Goal: Task Accomplishment & Management: Manage account settings

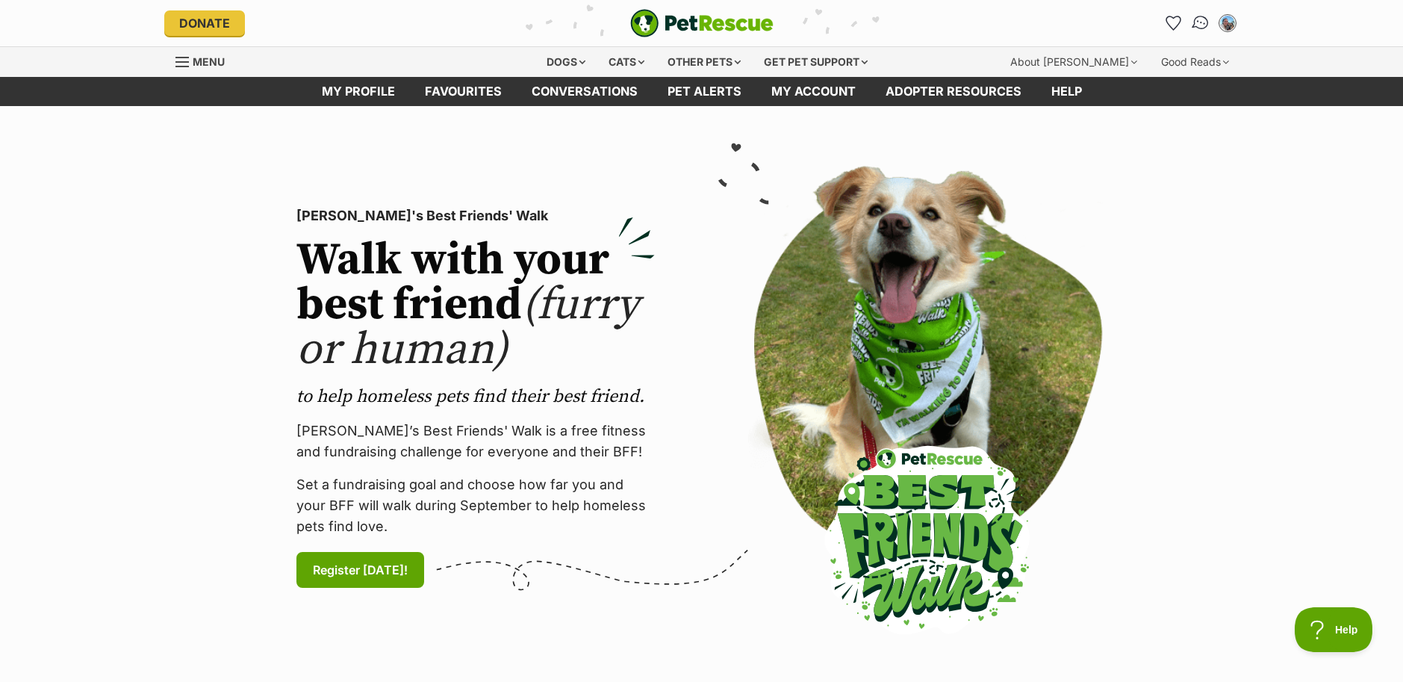
click at [1190, 25] on img "Conversations" at bounding box center [1200, 22] width 20 height 19
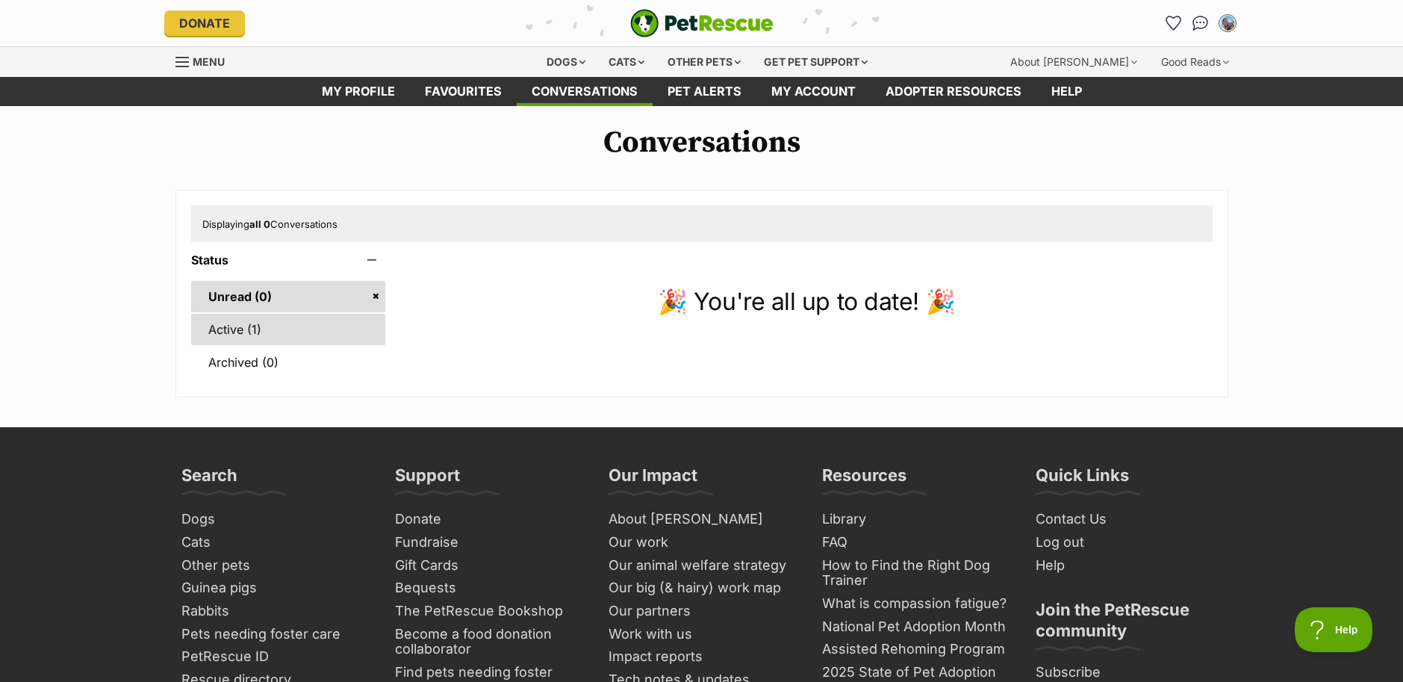
click at [252, 345] on link "Active (1)" at bounding box center [288, 329] width 195 height 31
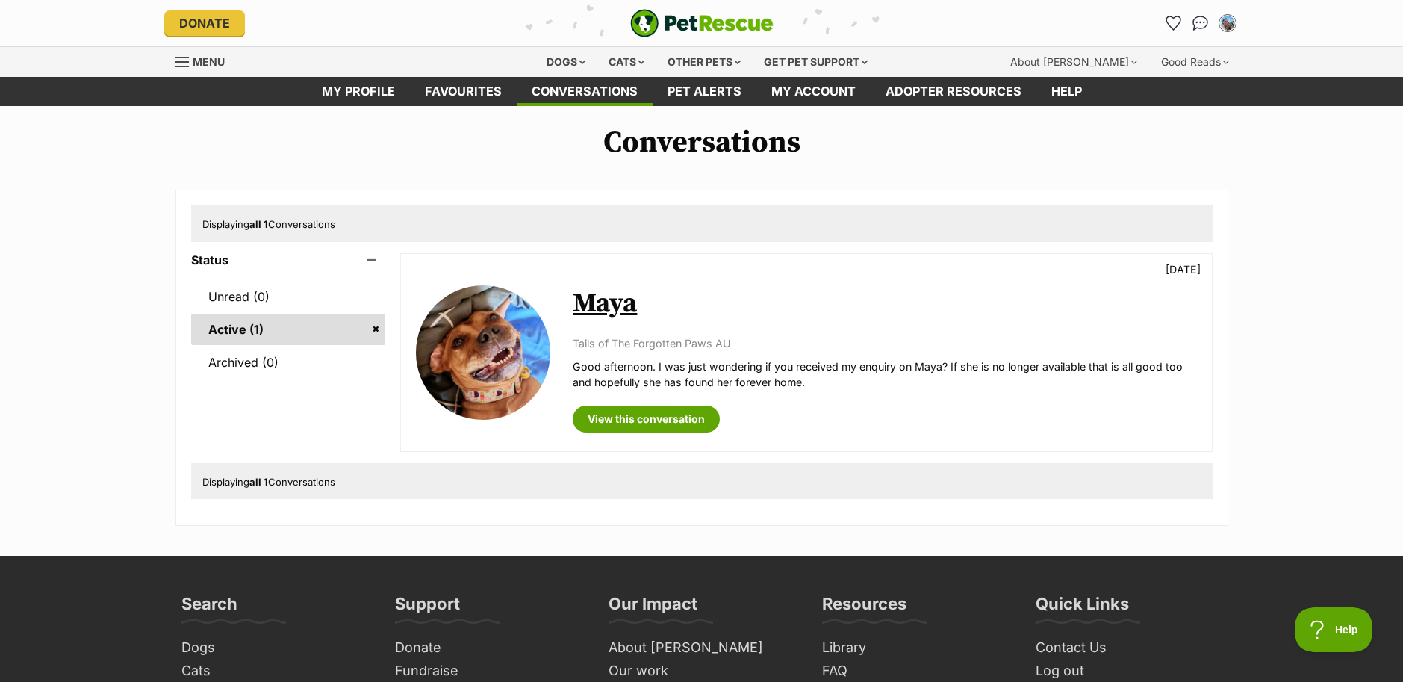
click at [989, 451] on div "Available Maya 5 days ago Tails of The Forgotten Paws AU Good afternoon. I was …" at bounding box center [806, 352] width 810 height 197
click at [976, 351] on p "Tails of The Forgotten Paws AU" at bounding box center [885, 343] width 624 height 16
click at [389, 106] on link "My profile" at bounding box center [358, 91] width 103 height 29
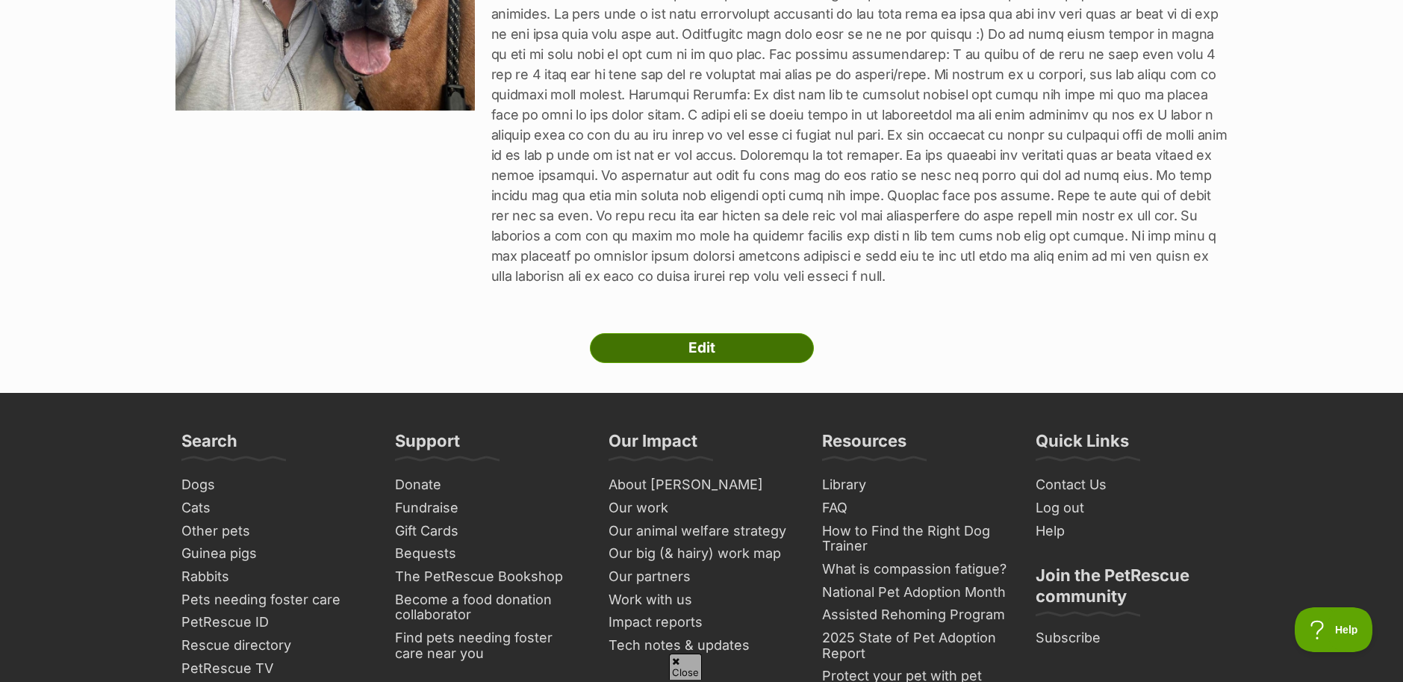
scroll to position [448, 0]
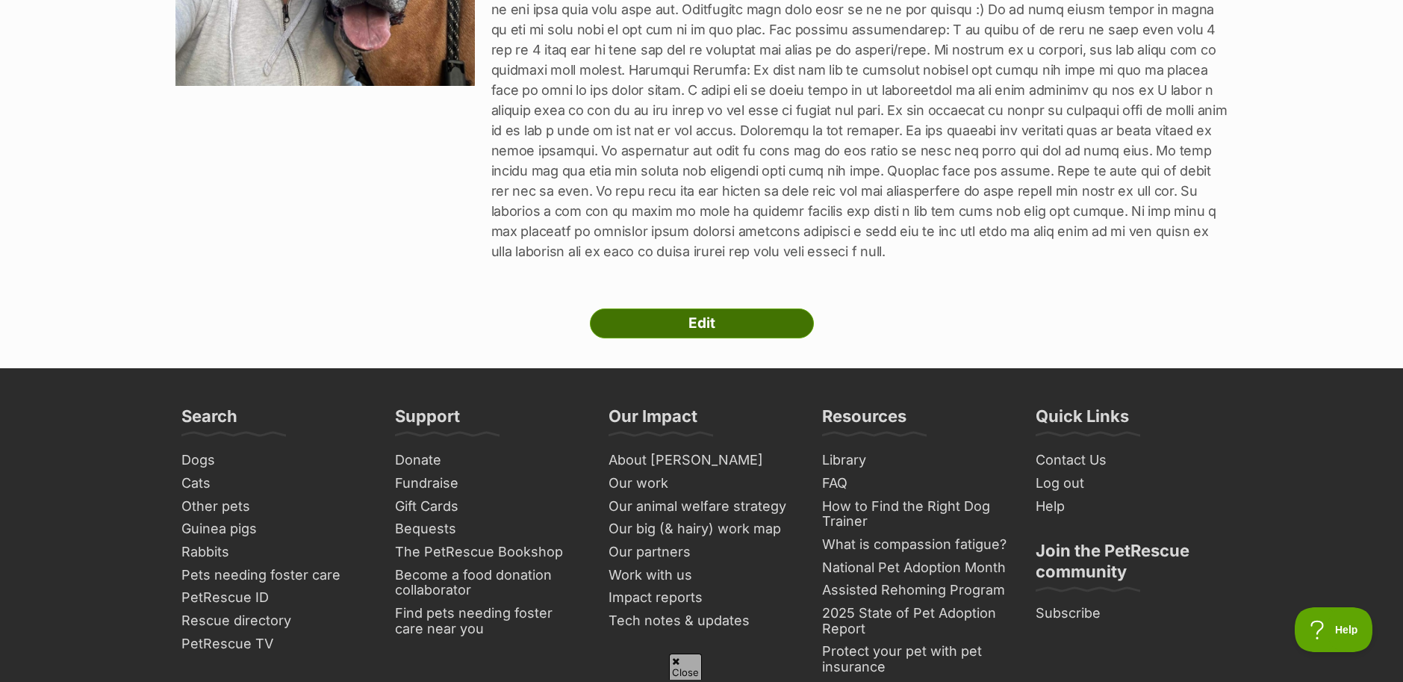
click at [767, 338] on link "Edit" at bounding box center [702, 323] width 224 height 30
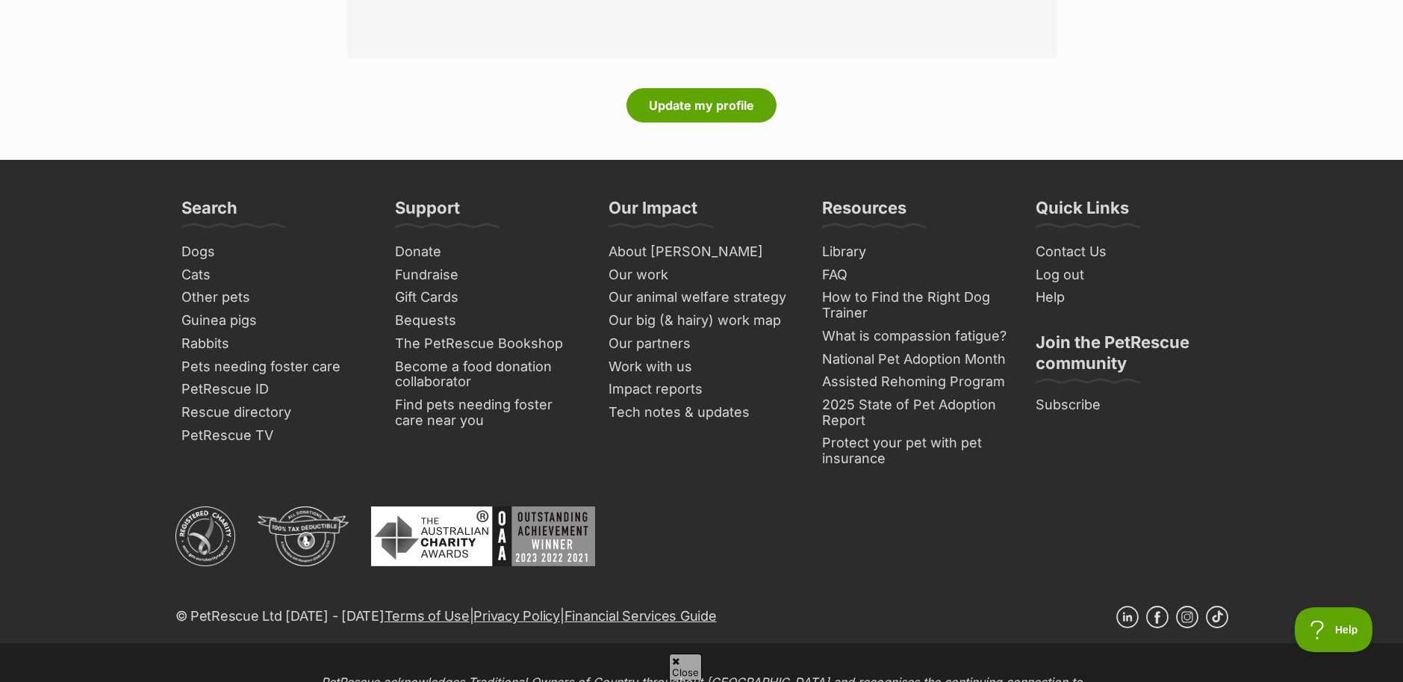
scroll to position [2514, 0]
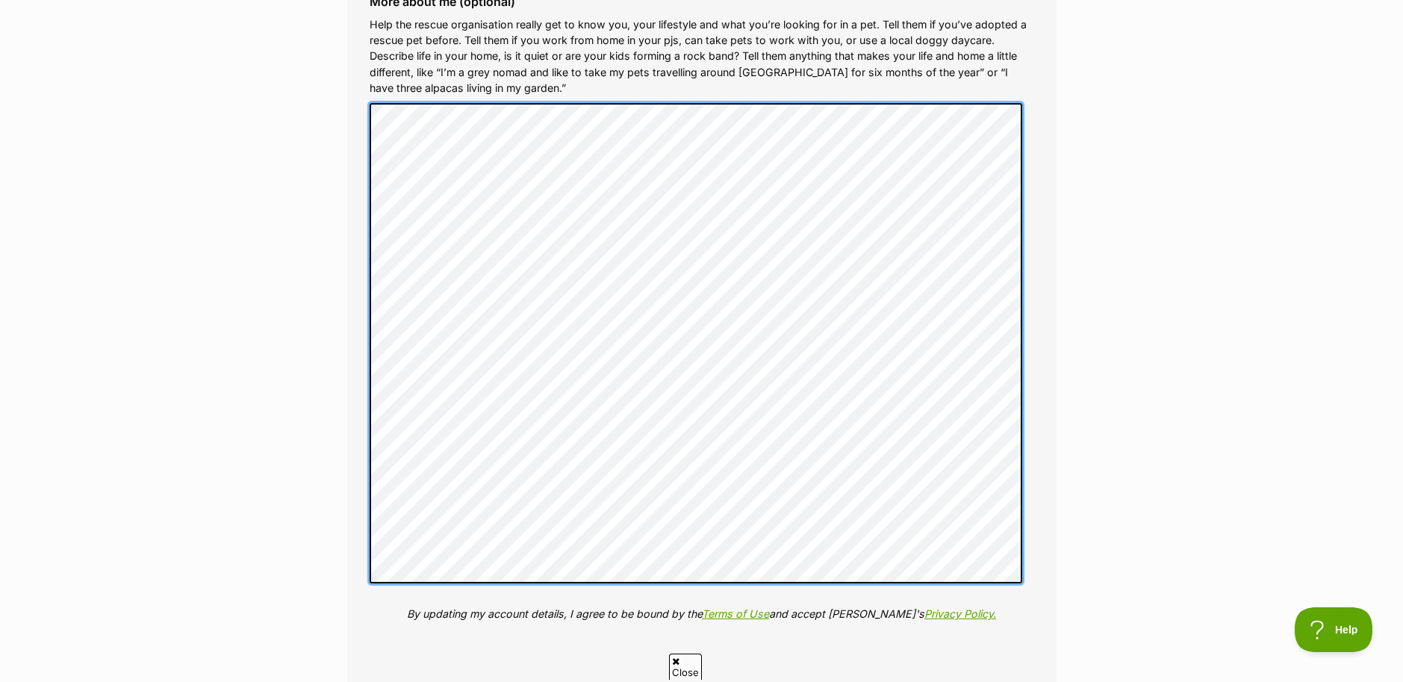
scroll to position [1879, 0]
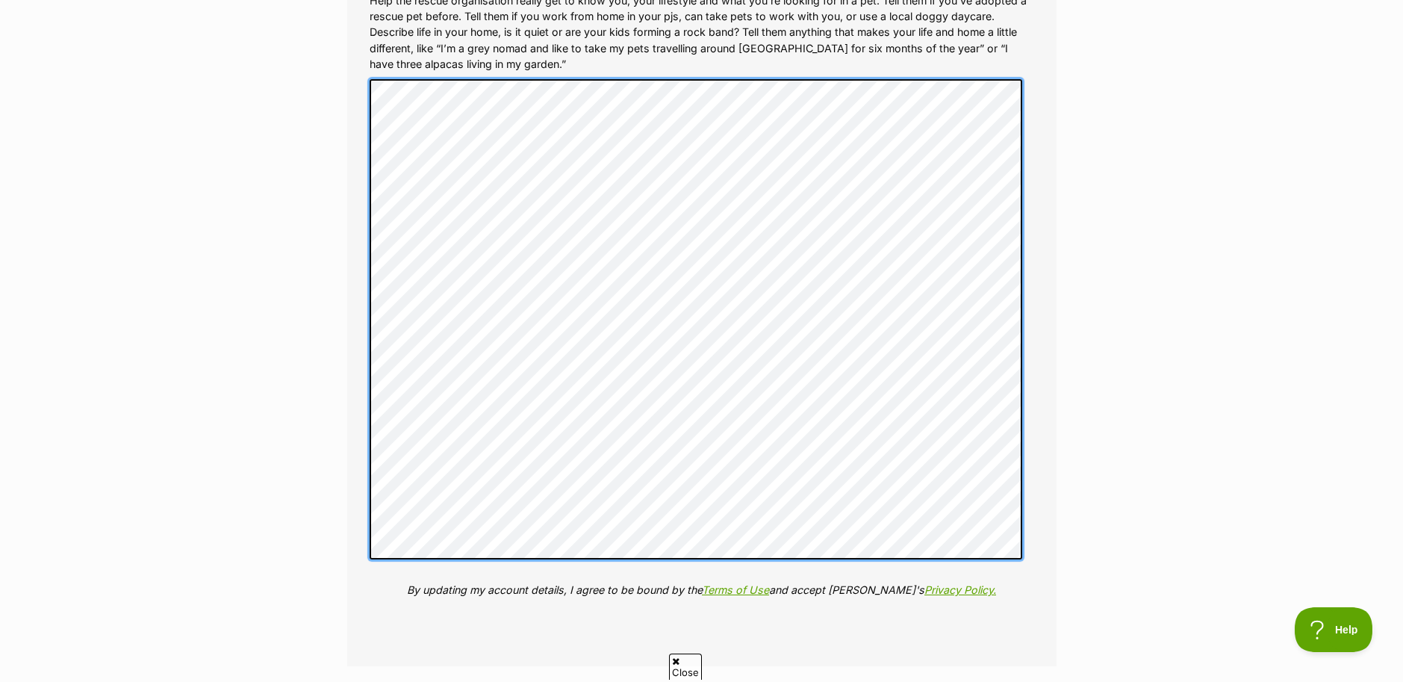
click at [377, 568] on div "More about me (optional) Help the rescue organisation really get to know you, y…" at bounding box center [702, 295] width 689 height 673
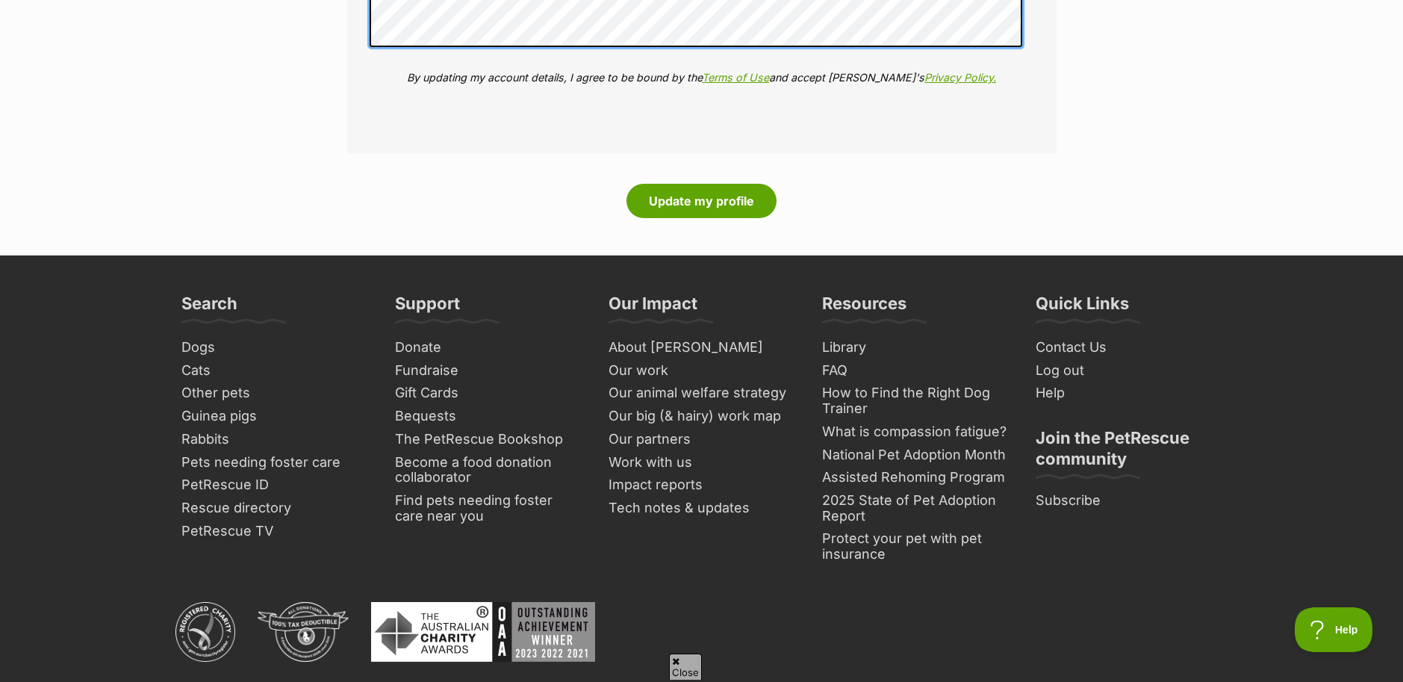
scroll to position [2404, 0]
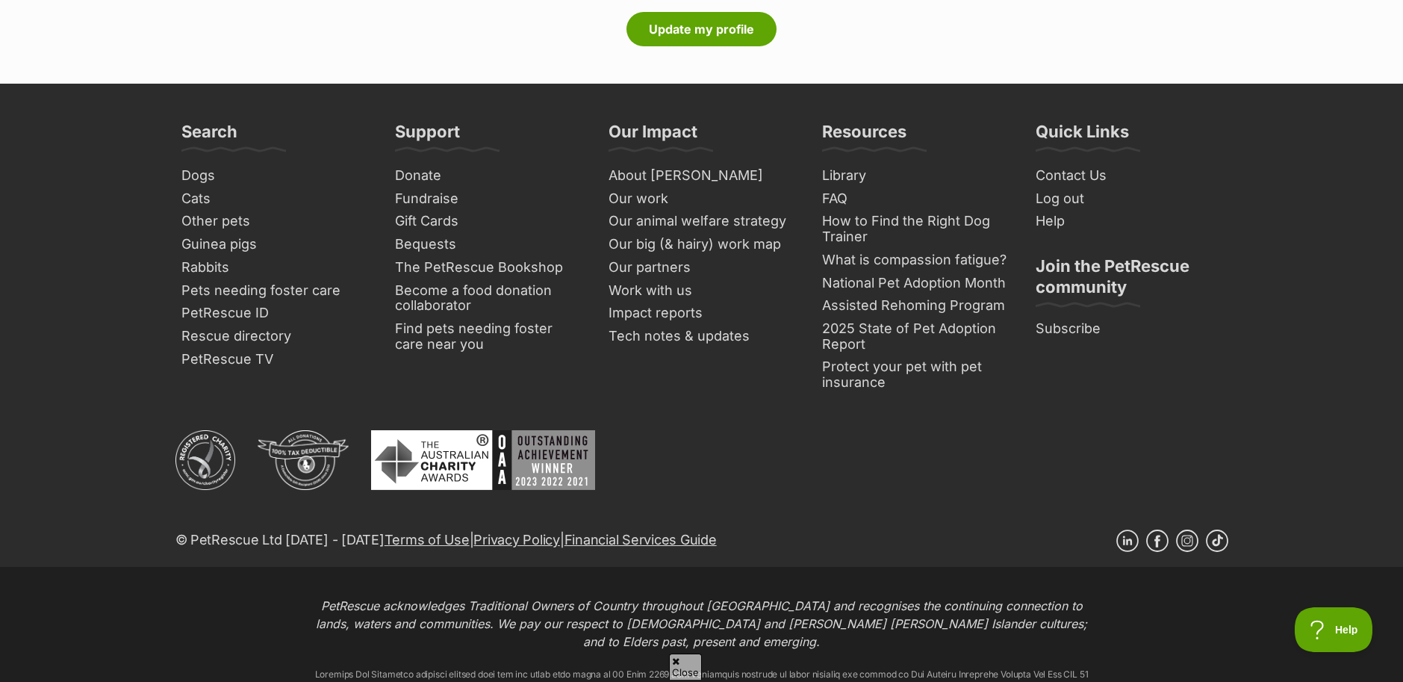
scroll to position [2578, 0]
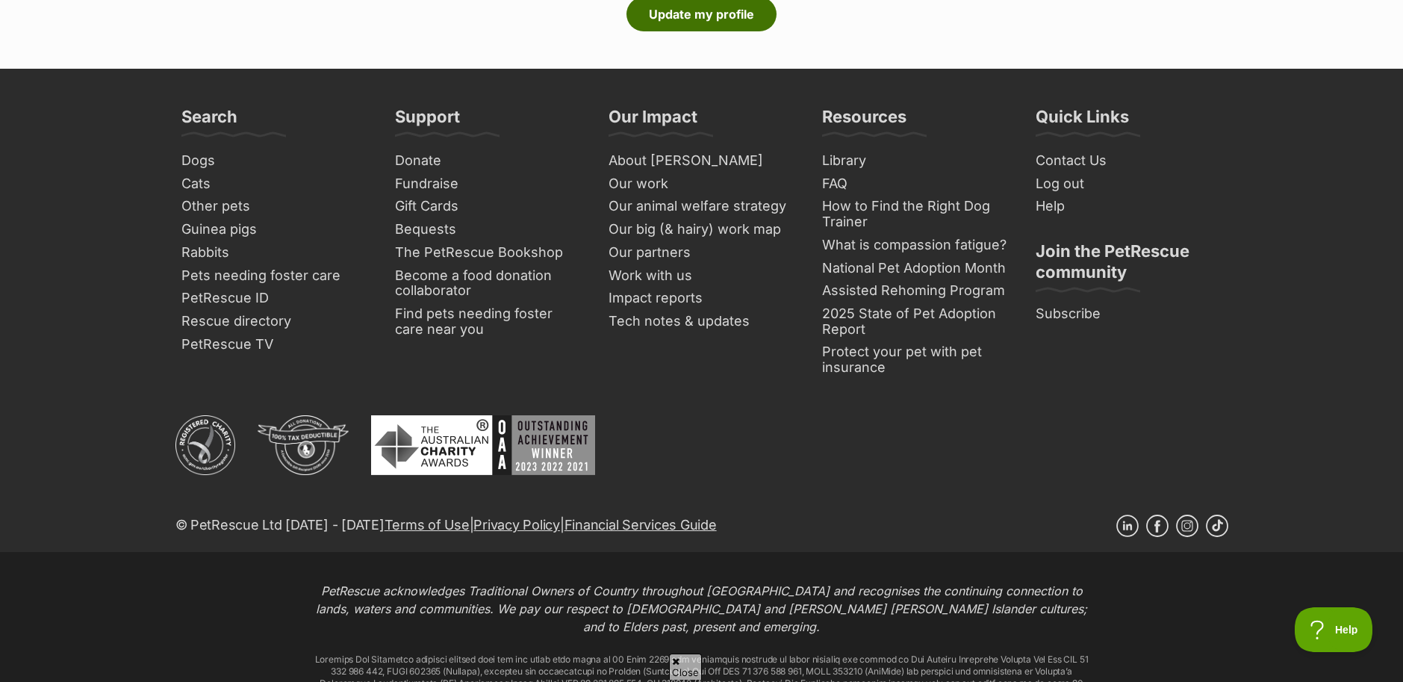
click at [727, 31] on button "Update my profile" at bounding box center [702, 14] width 150 height 34
